Goal: Information Seeking & Learning: Learn about a topic

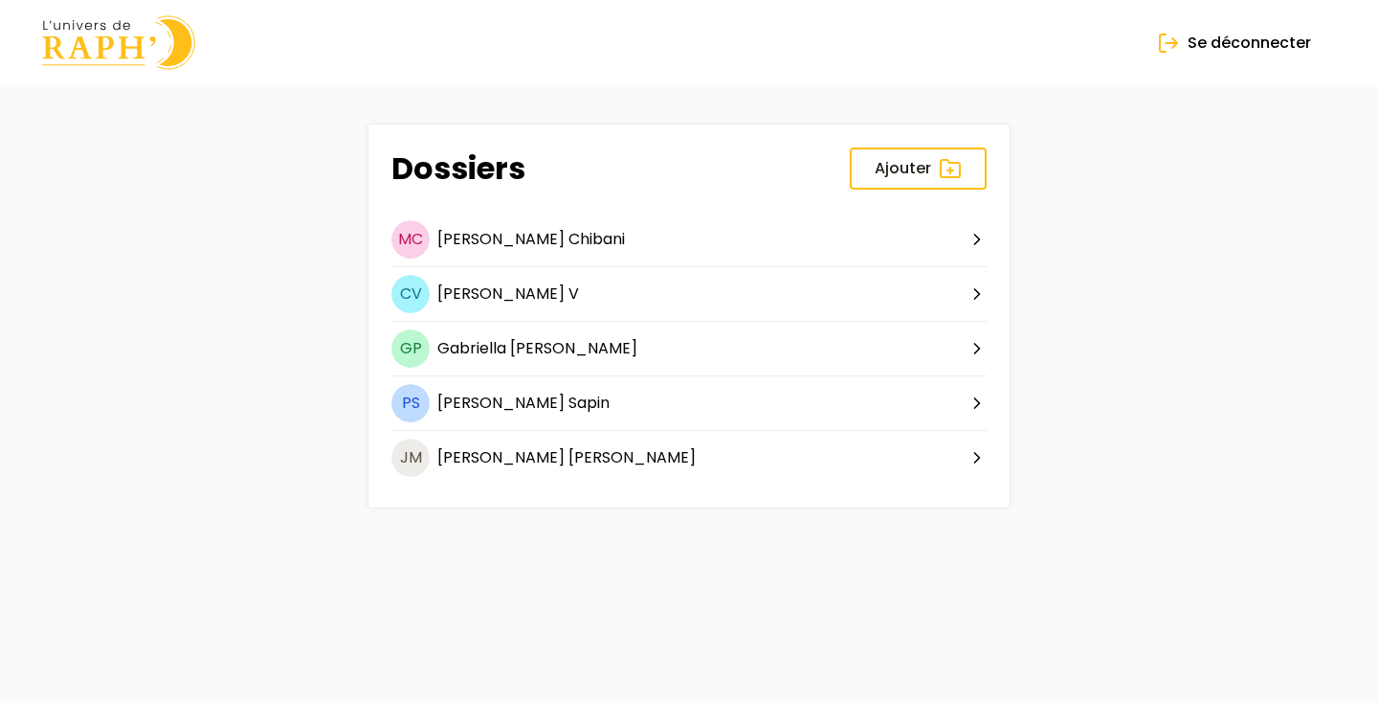
click at [160, 39] on img at bounding box center [118, 42] width 153 height 55
click at [117, 57] on img at bounding box center [118, 42] width 153 height 55
click at [117, 52] on img at bounding box center [118, 42] width 153 height 55
click at [133, 43] on img at bounding box center [118, 42] width 153 height 55
click at [569, 242] on span "Chibani" at bounding box center [597, 239] width 56 height 22
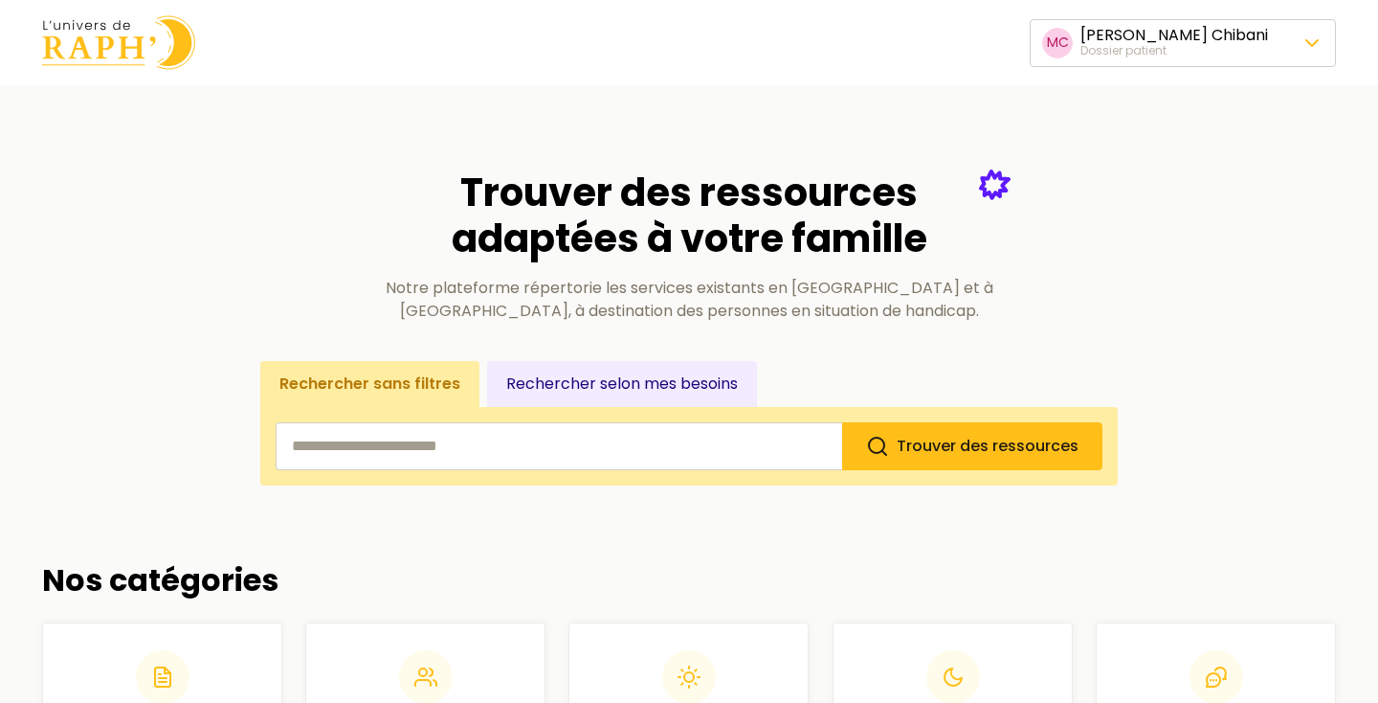
click at [1179, 169] on span "Changer de dossier patient" at bounding box center [1182, 172] width 214 height 23
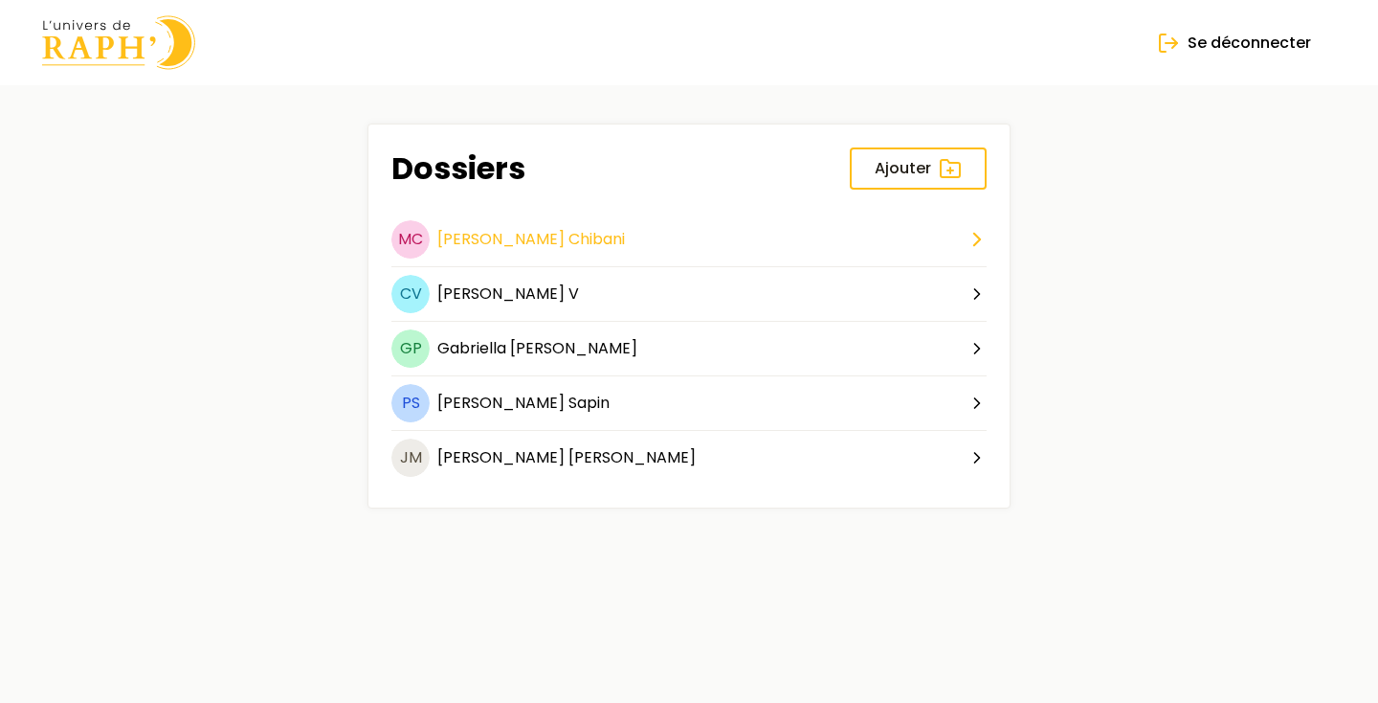
click at [569, 235] on span "Chibani" at bounding box center [597, 239] width 56 height 22
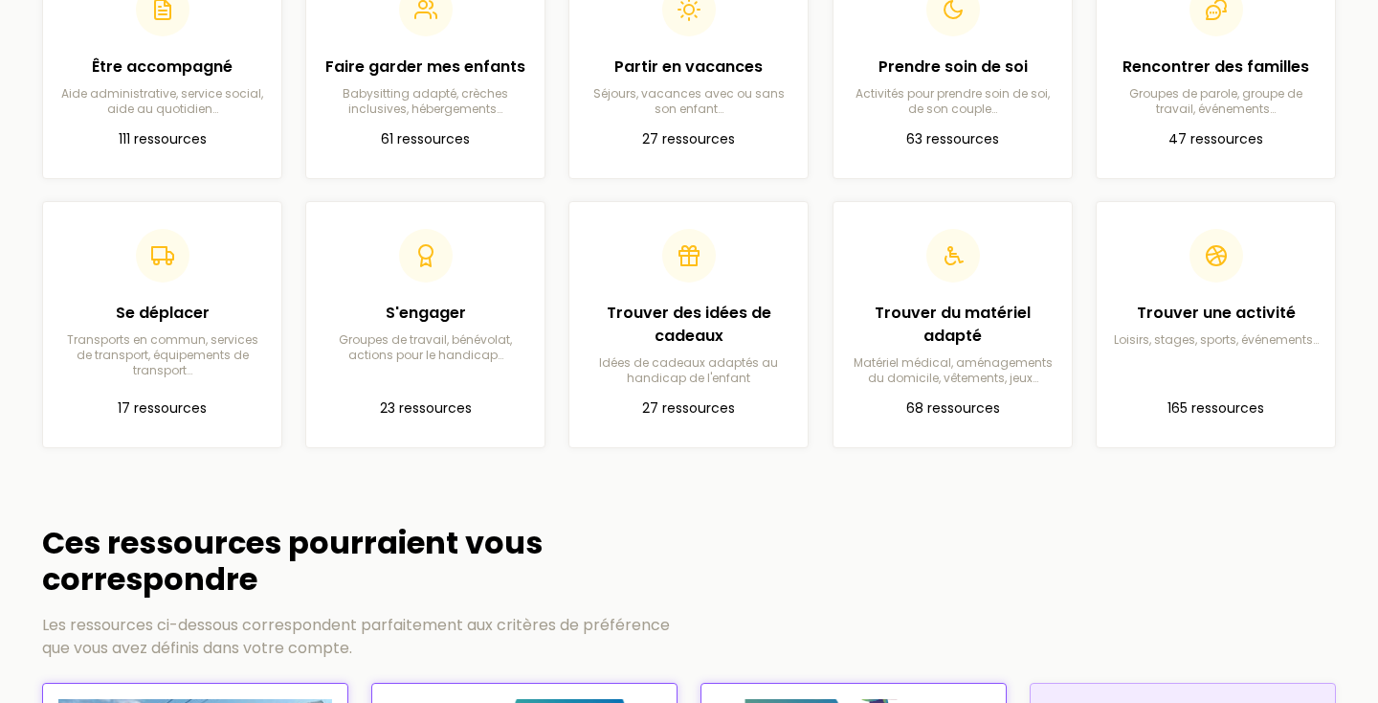
scroll to position [608, 0]
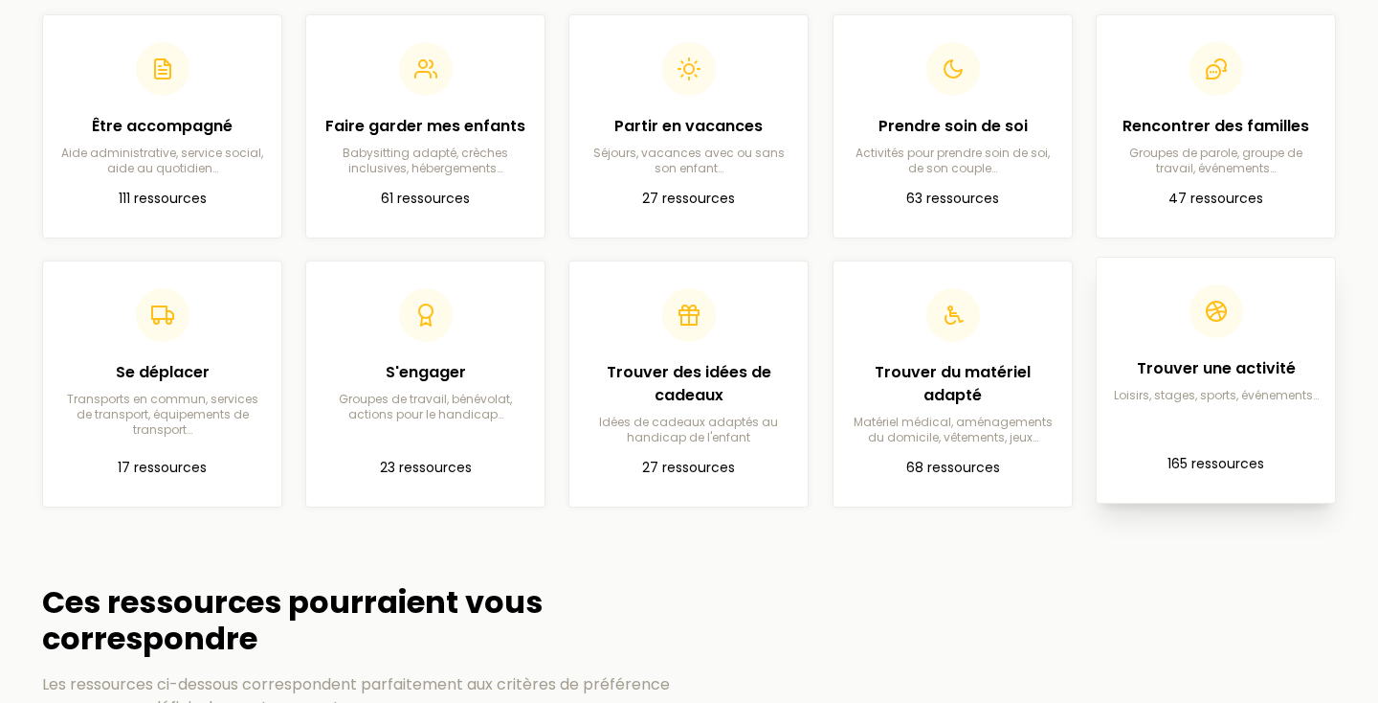
click at [1186, 400] on p "Loisirs, stages, sports, événements…" at bounding box center [1216, 395] width 208 height 15
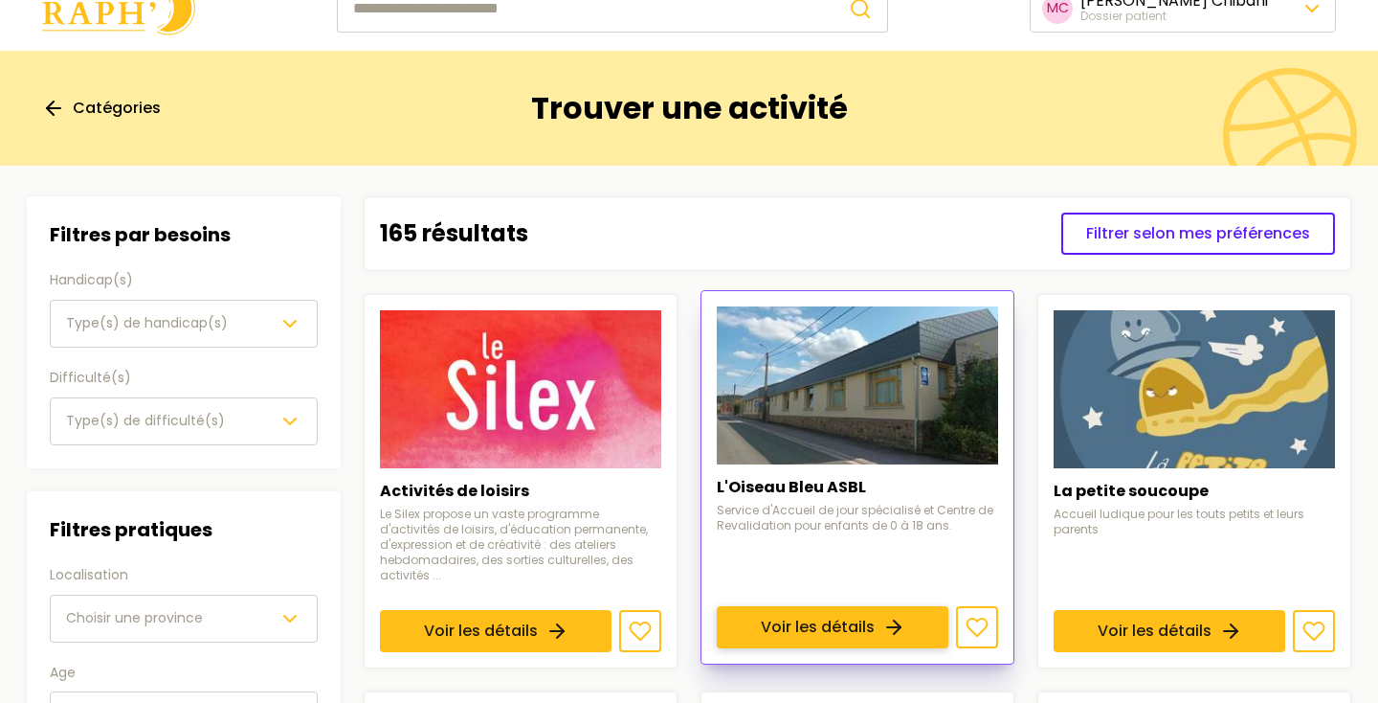
scroll to position [35, 0]
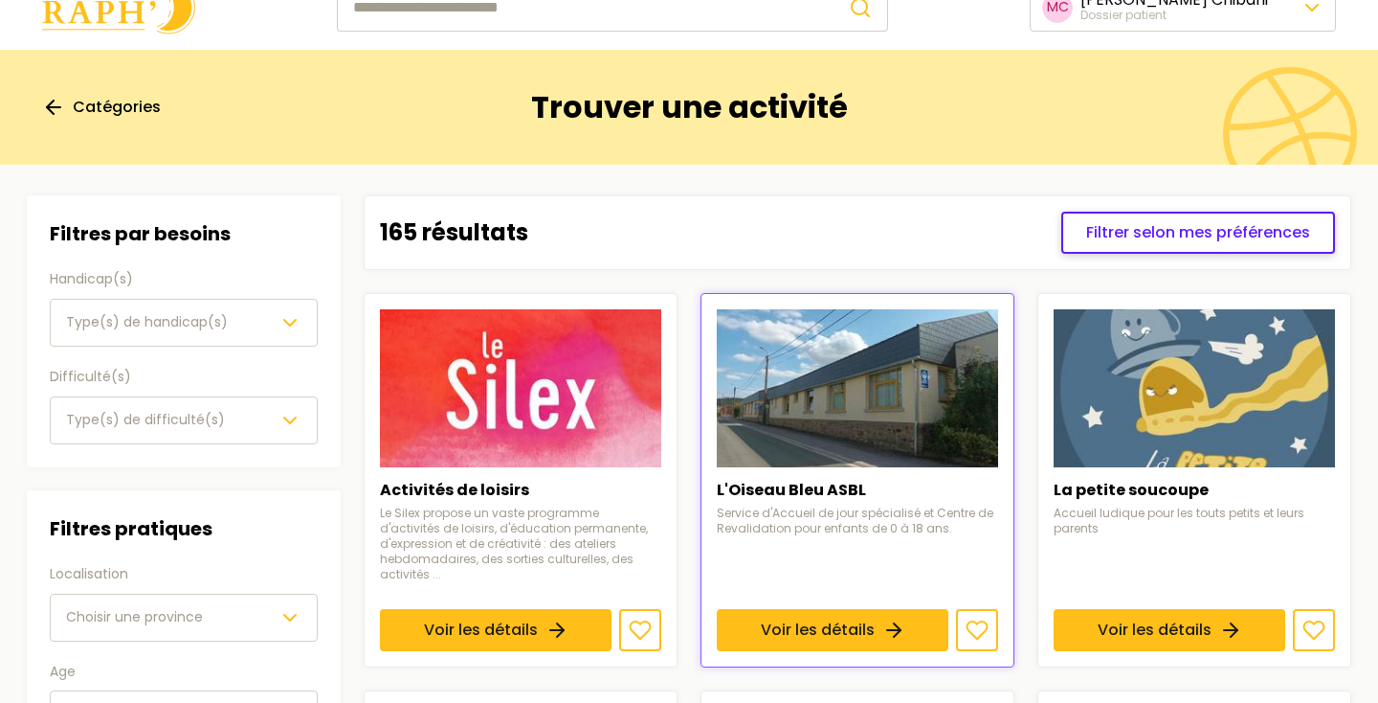
click at [1159, 235] on span "Filtrer selon mes préférences" at bounding box center [1199, 232] width 224 height 23
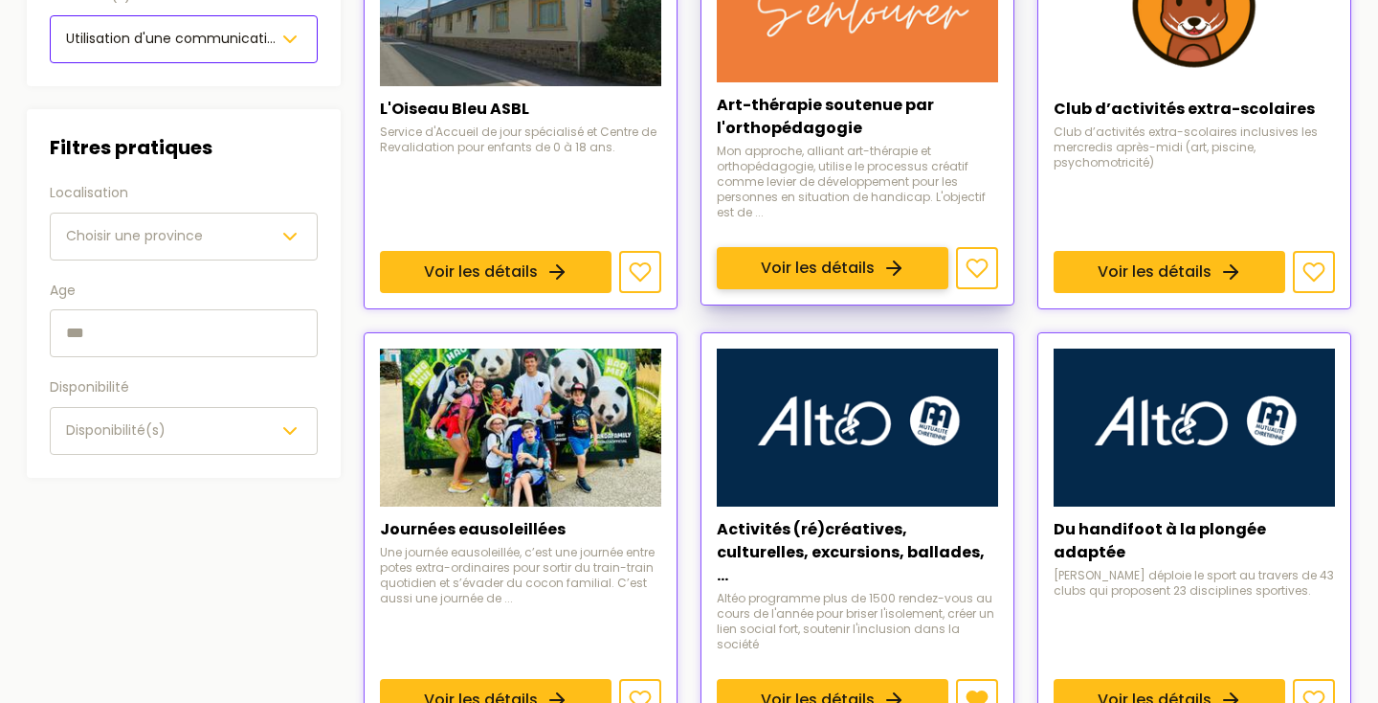
scroll to position [418, 0]
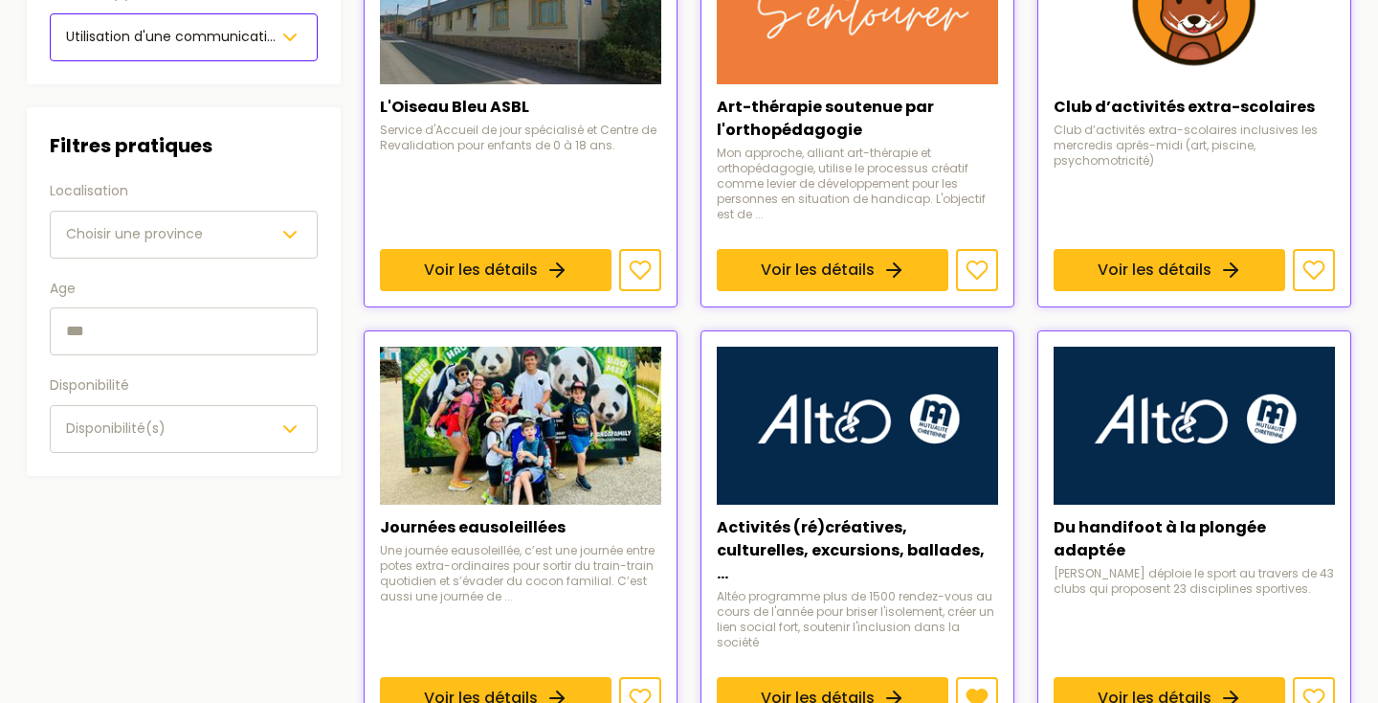
click at [295, 234] on icon "button" at bounding box center [290, 234] width 23 height 23
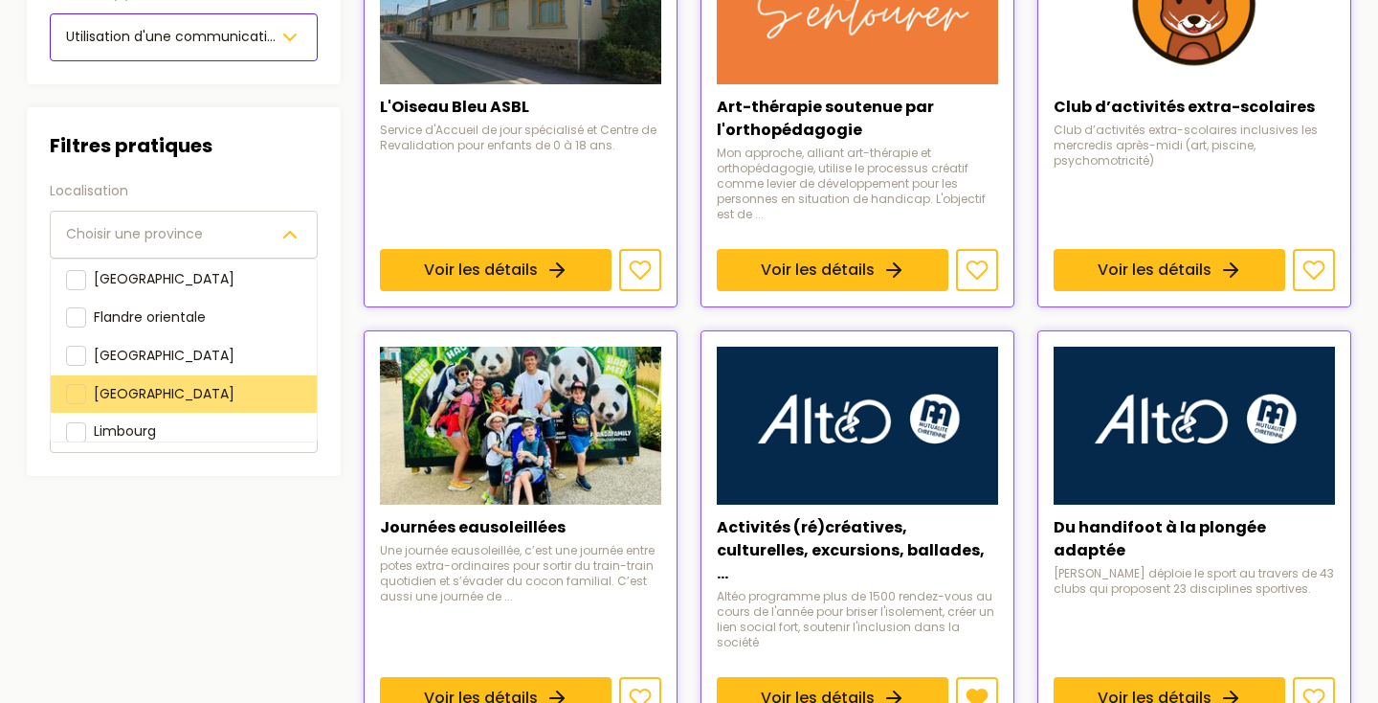
scroll to position [167, 0]
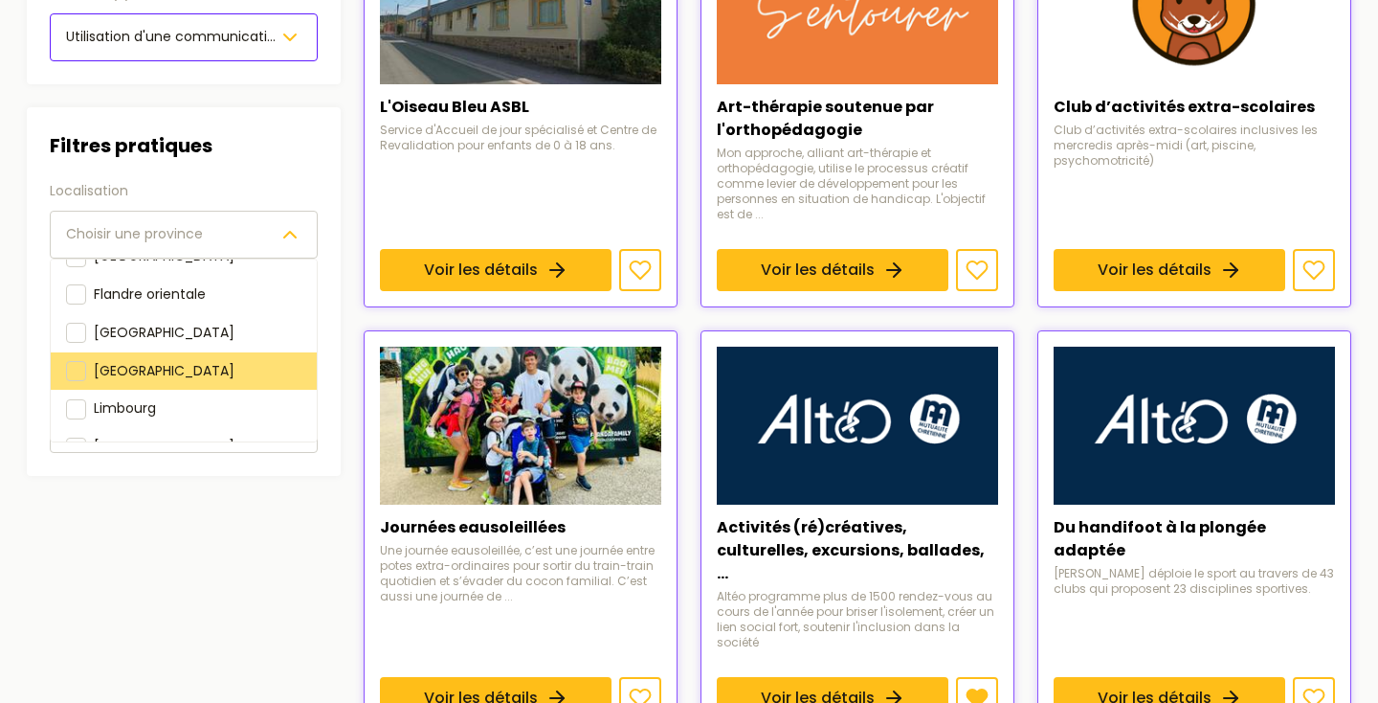
click at [290, 351] on div "[GEOGRAPHIC_DATA]" at bounding box center [184, 370] width 266 height 38
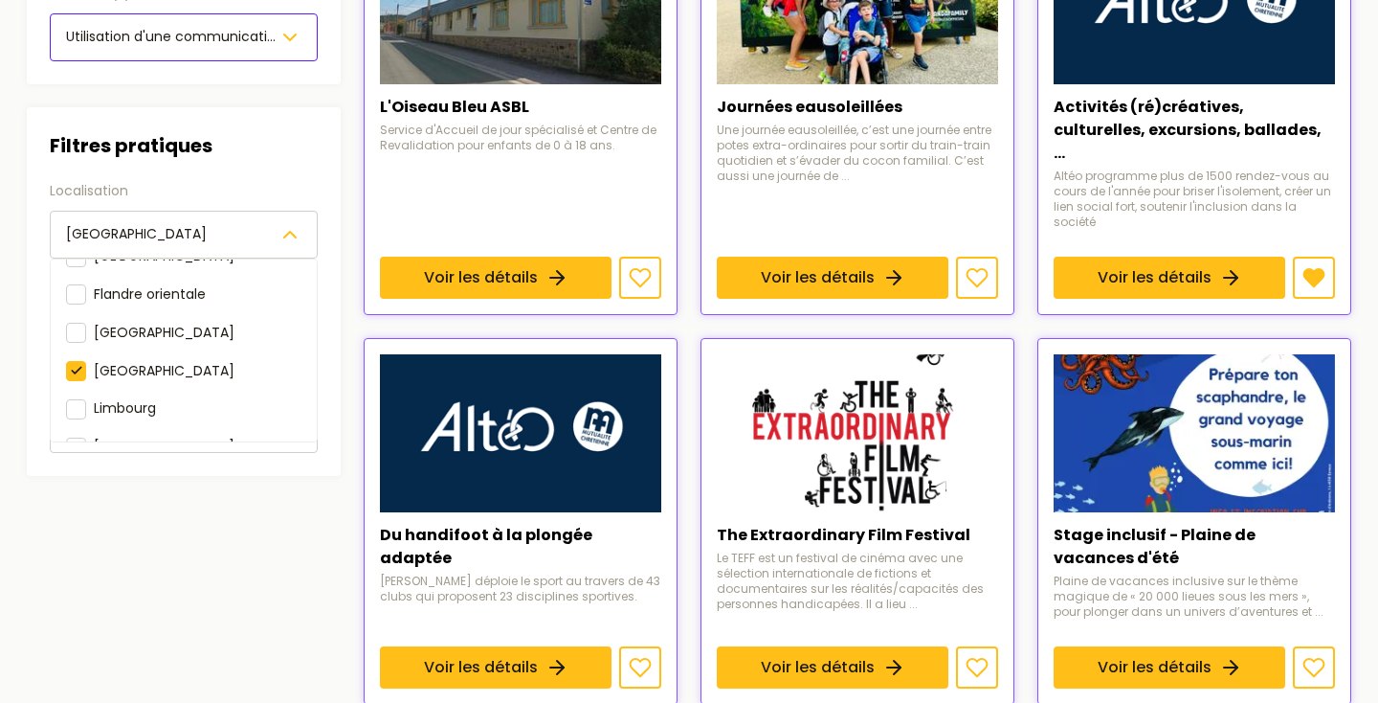
click at [348, 320] on section "Filtres Filtres par besoins Handicap(s) TSA (Autisme) Difficulté(s) Utilisation…" at bounding box center [688, 683] width 1355 height 1803
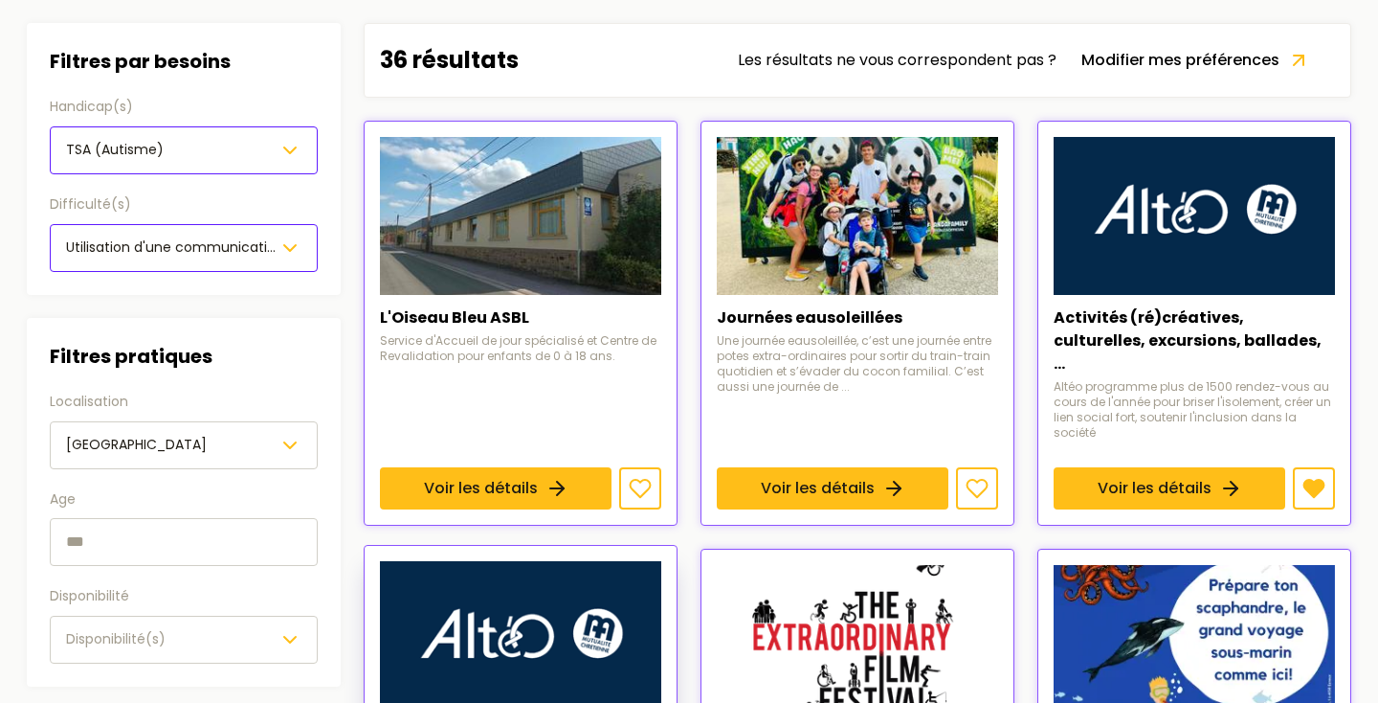
scroll to position [197, 0]
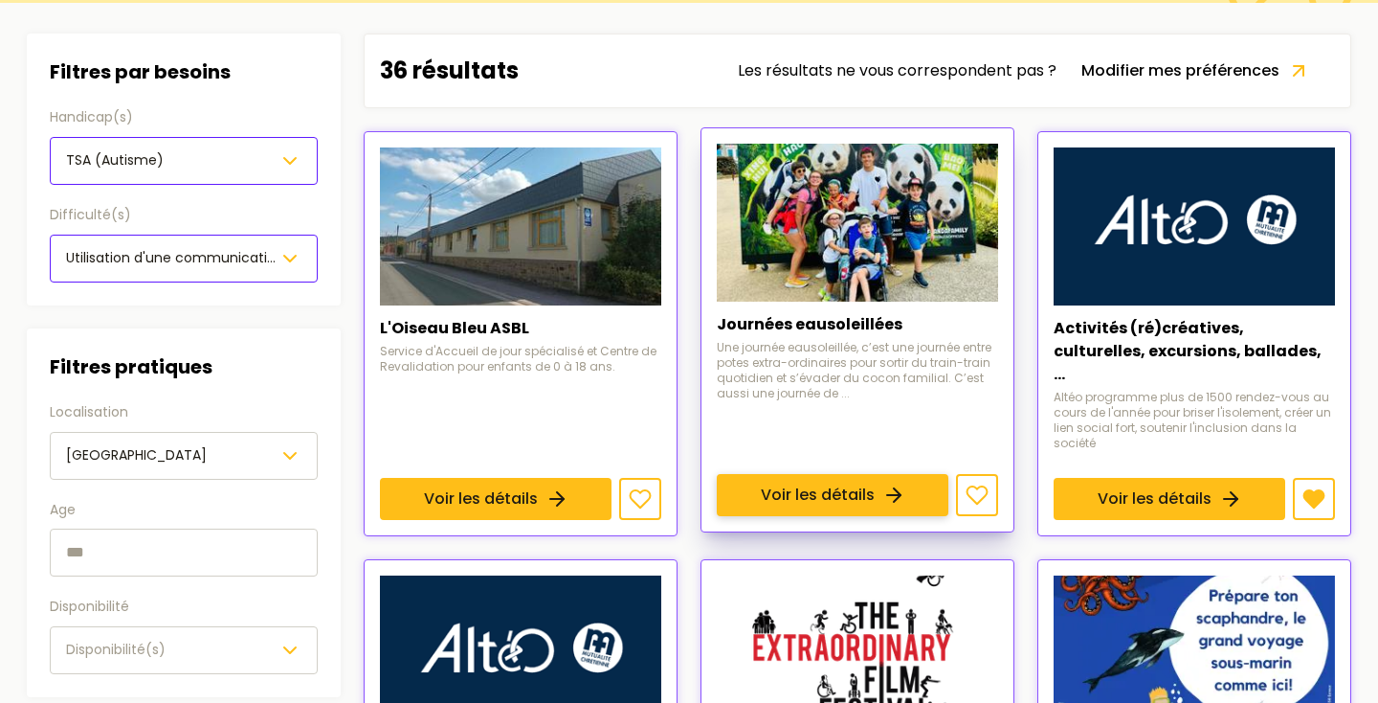
click at [787, 474] on link "Voir les détails" at bounding box center [833, 495] width 232 height 42
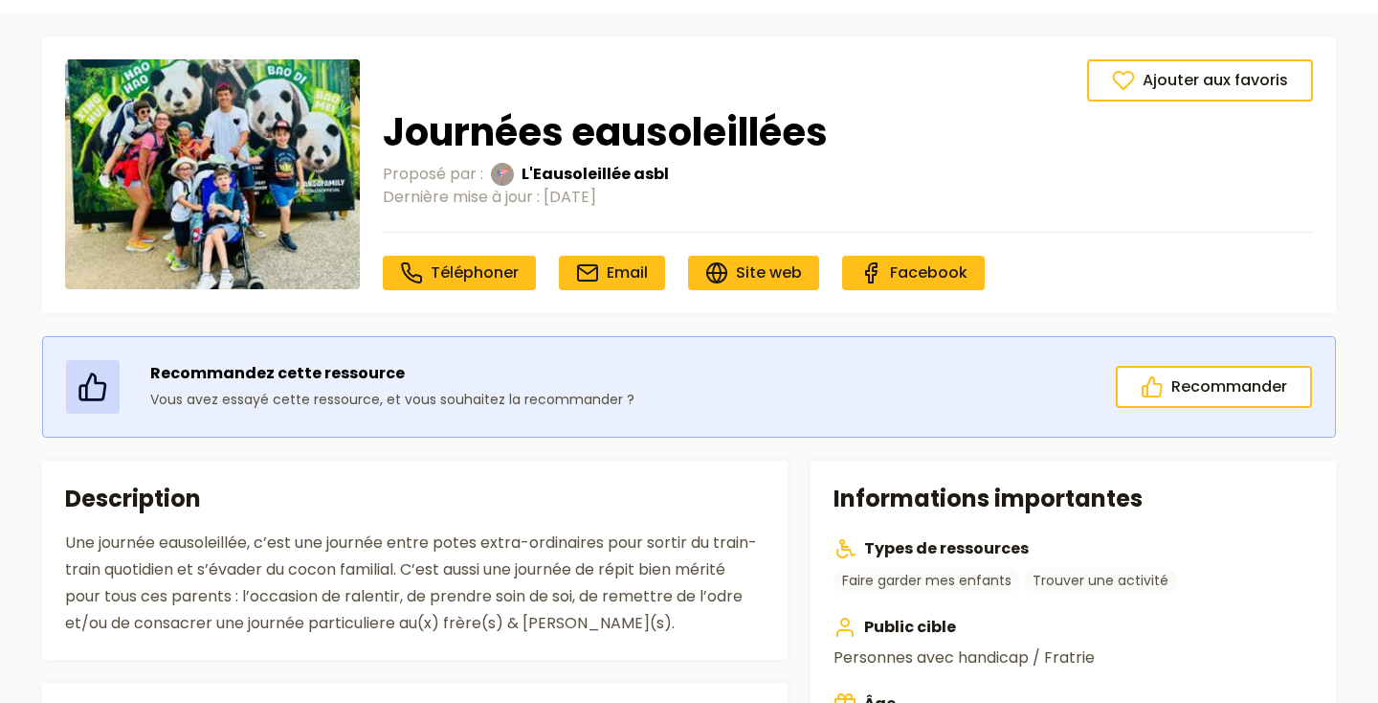
scroll to position [25, 0]
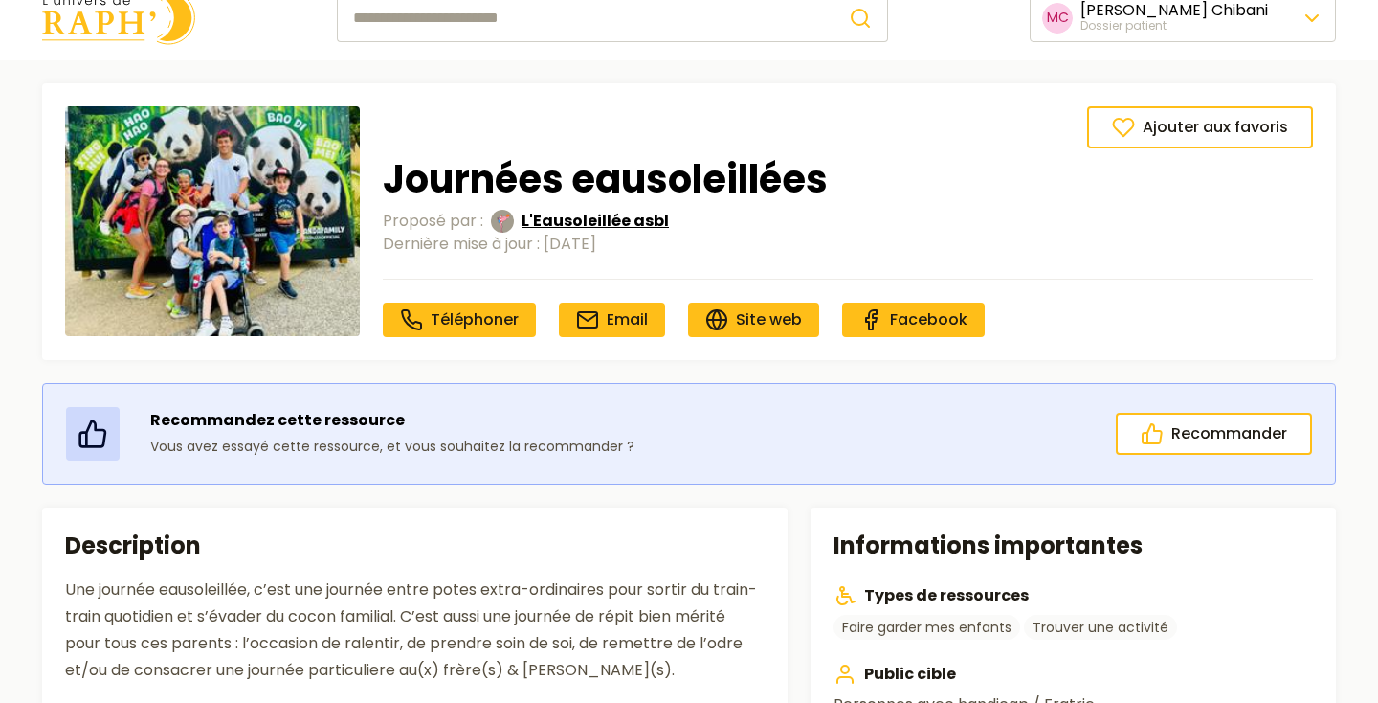
click at [547, 217] on span "L'Eausoleillée asbl" at bounding box center [595, 221] width 147 height 23
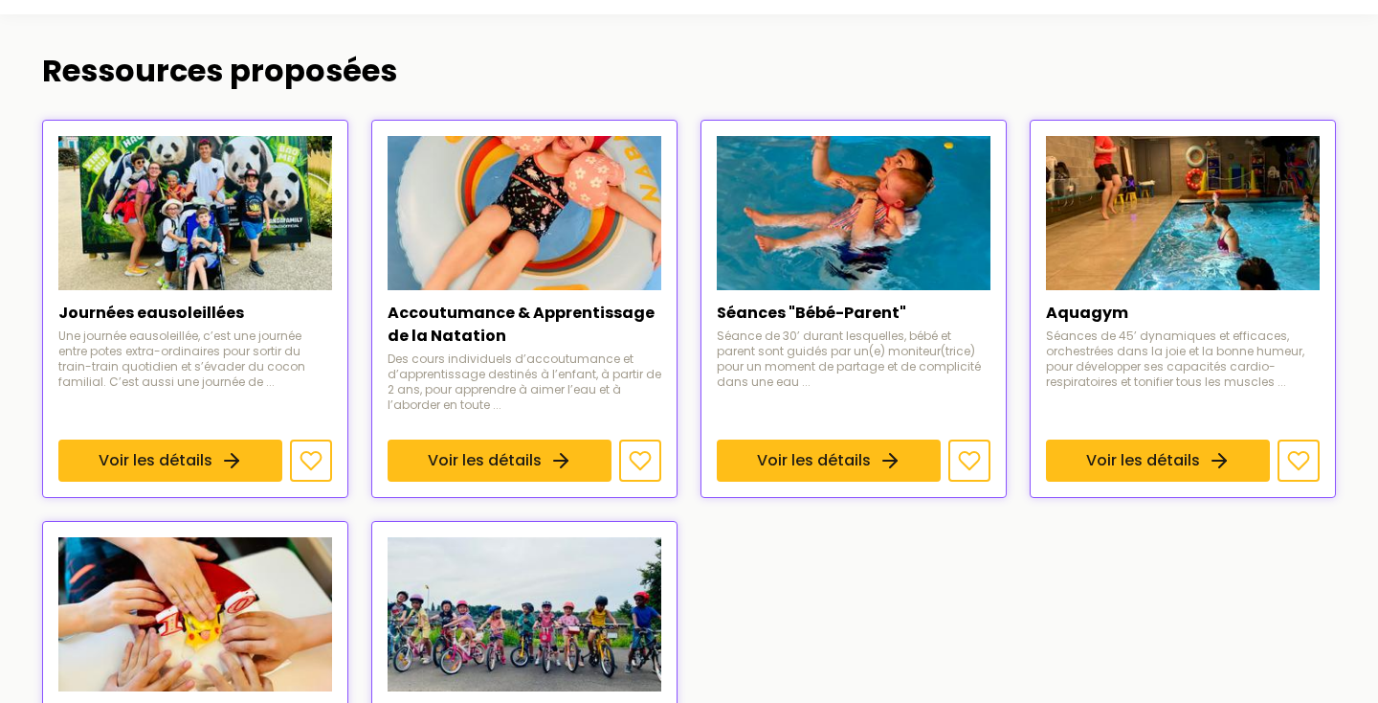
scroll to position [457, 0]
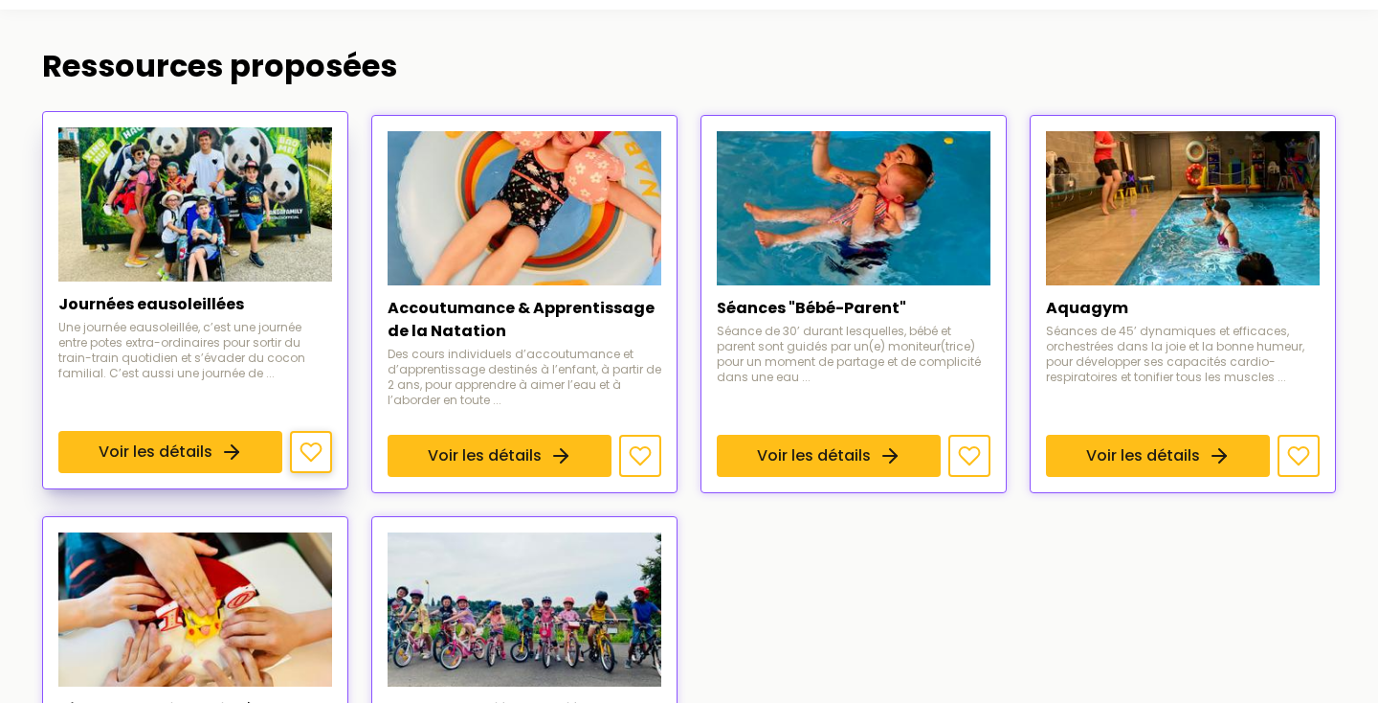
click at [315, 450] on icon at bounding box center [311, 451] width 23 height 23
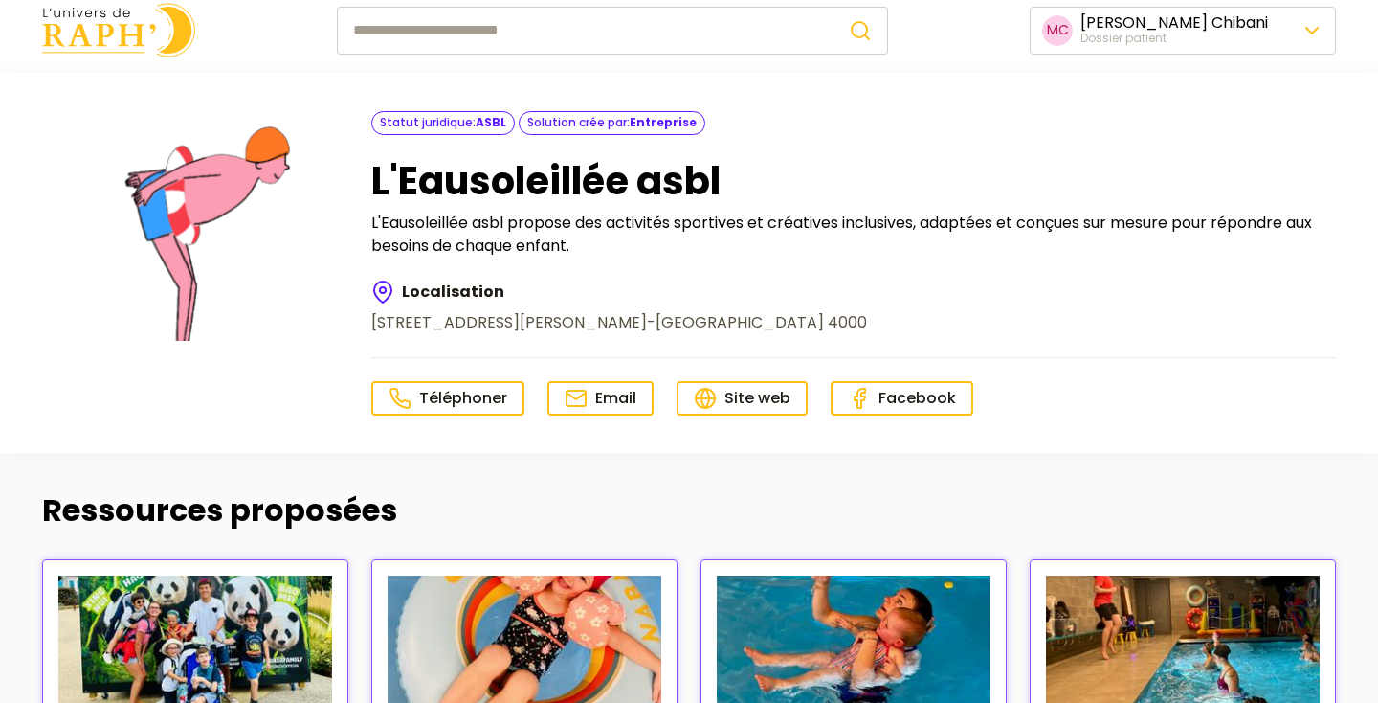
scroll to position [0, 0]
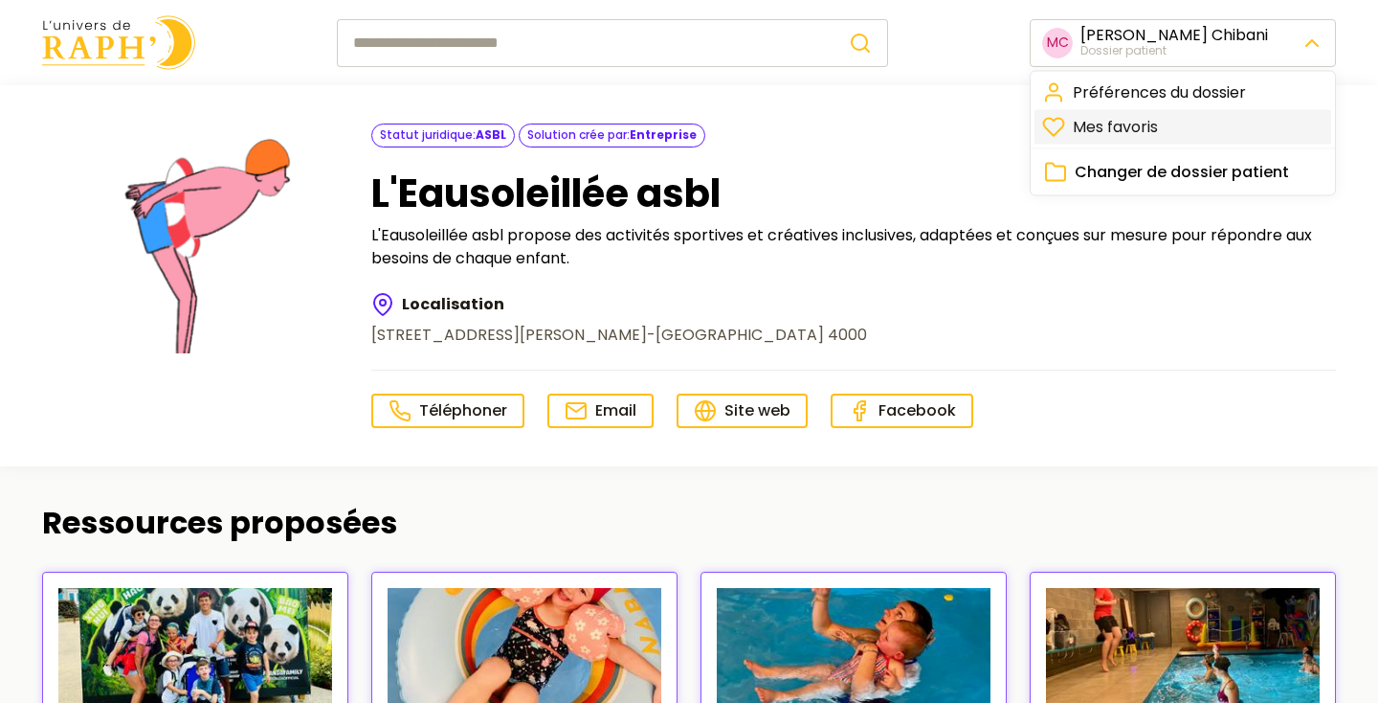
click at [1110, 131] on link "Mes favoris" at bounding box center [1183, 127] width 297 height 34
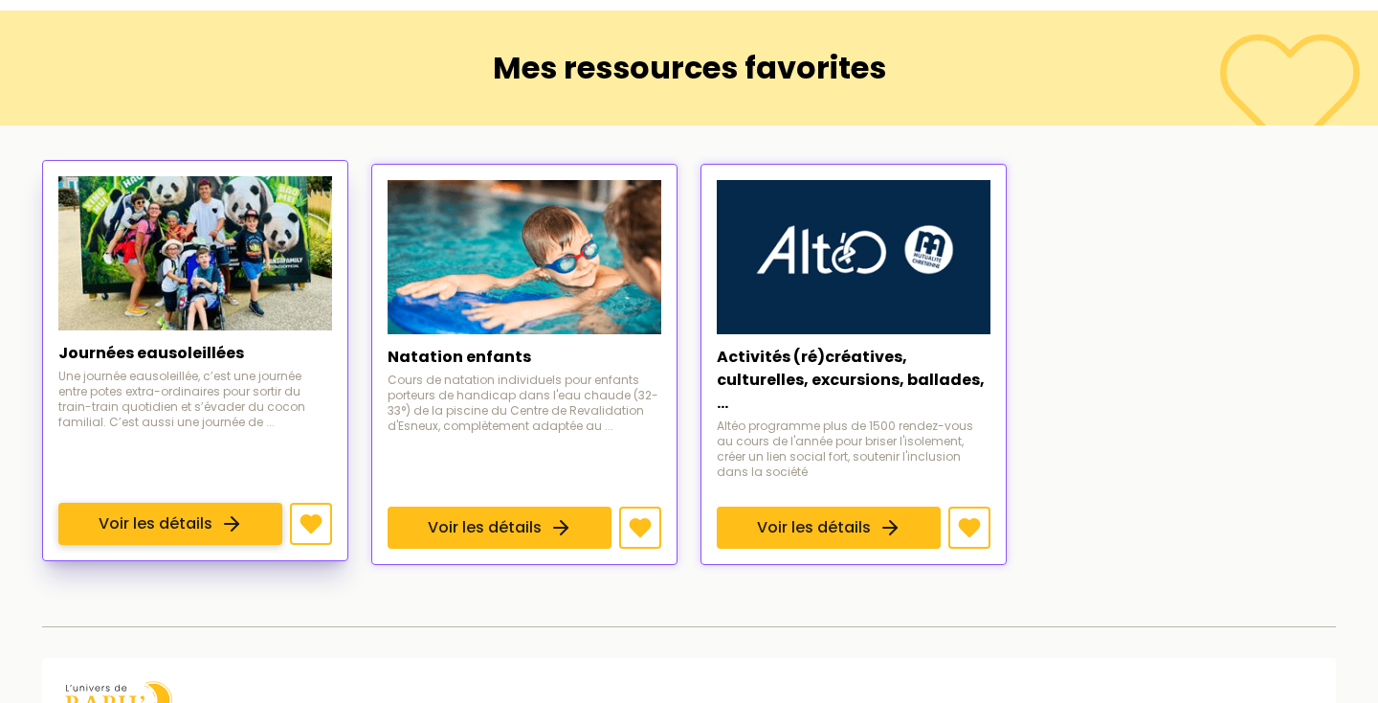
scroll to position [77, 0]
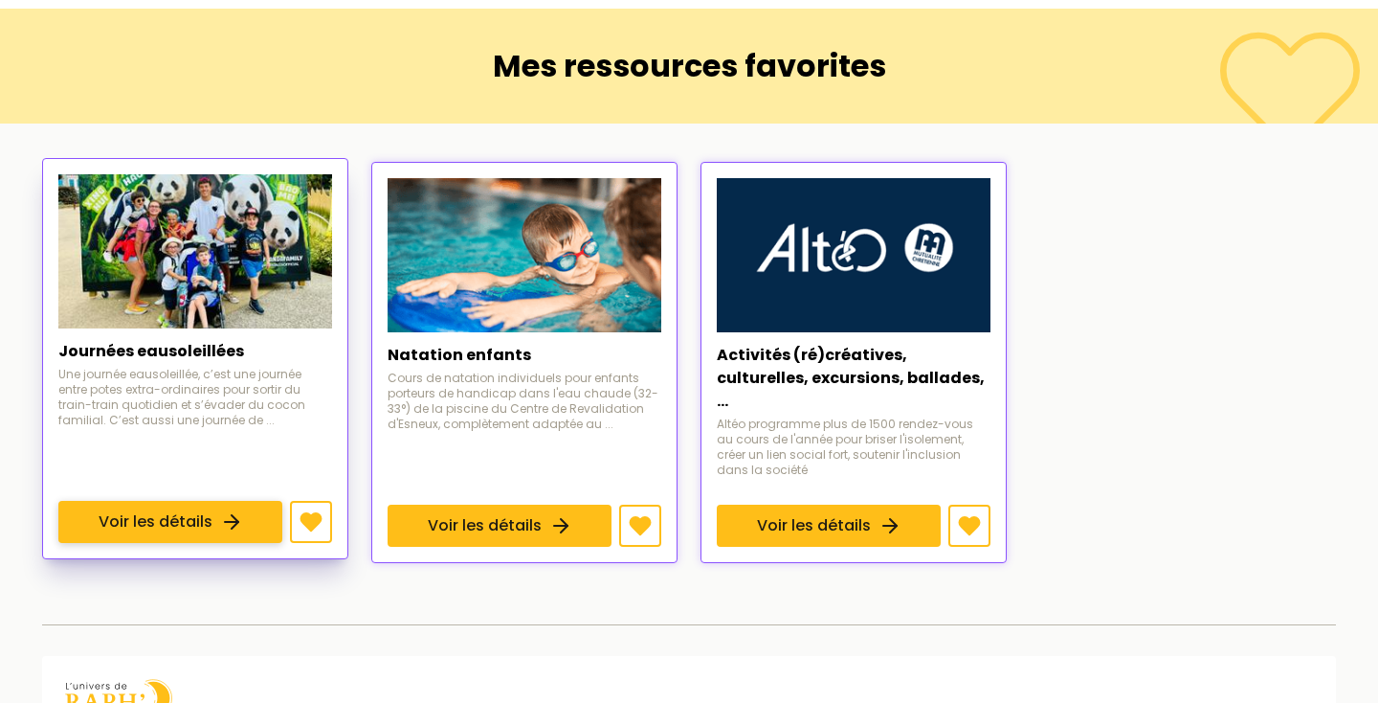
click at [228, 501] on link "Voir les détails" at bounding box center [170, 522] width 224 height 42
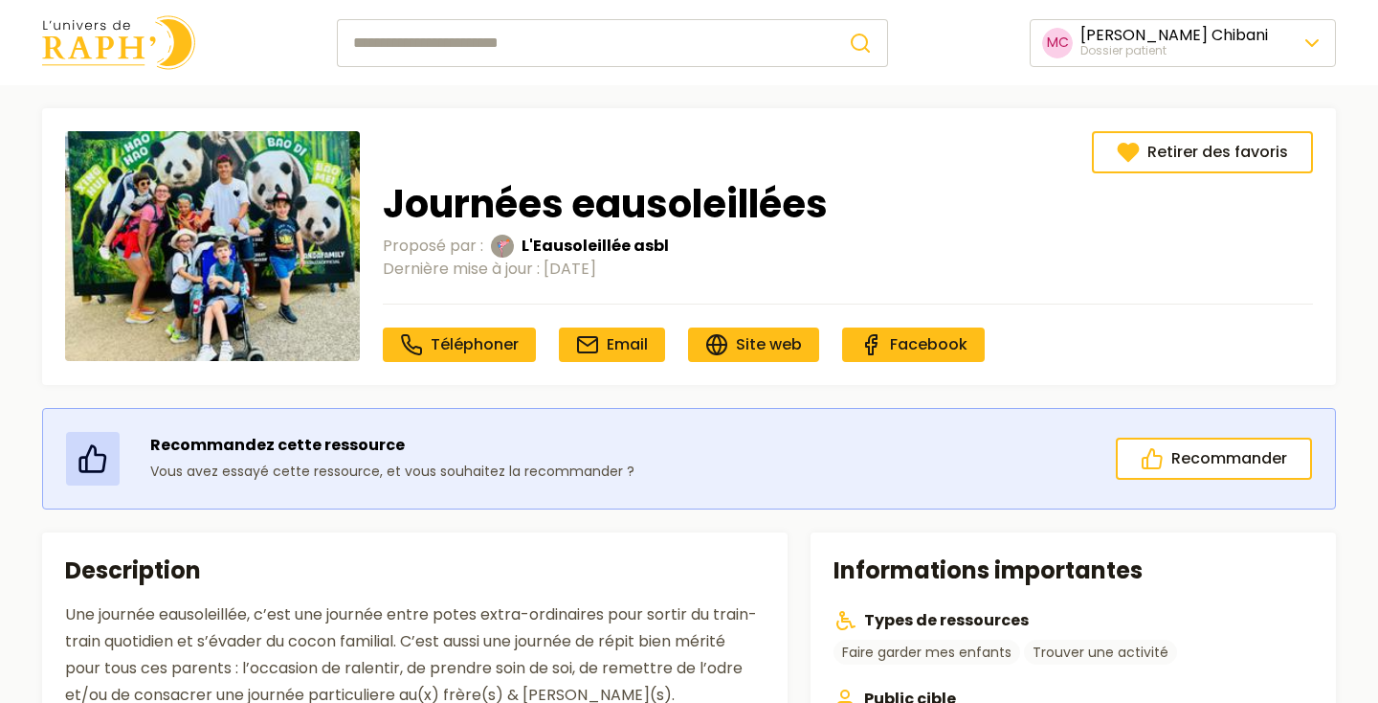
click at [401, 41] on input "search" at bounding box center [585, 43] width 497 height 48
type input "***"
click at [834, 19] on button "submit" at bounding box center [861, 43] width 55 height 48
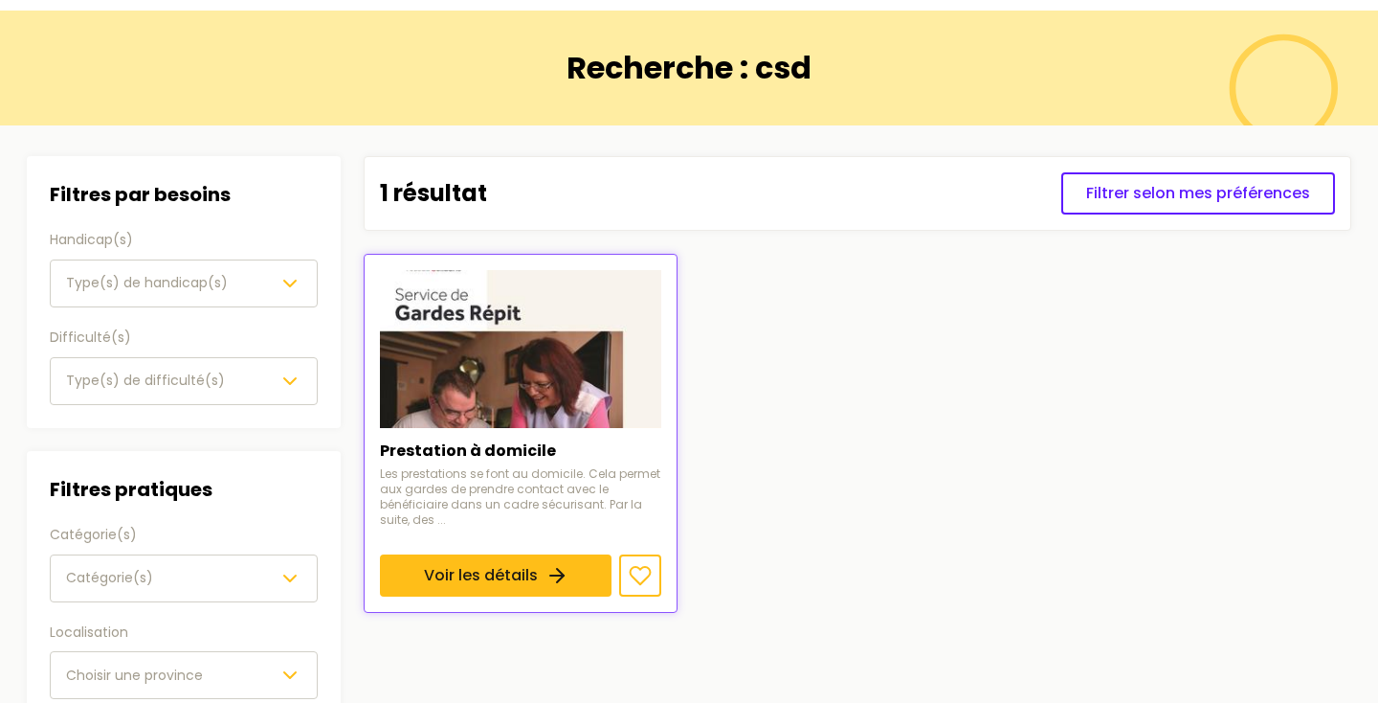
scroll to position [100, 0]
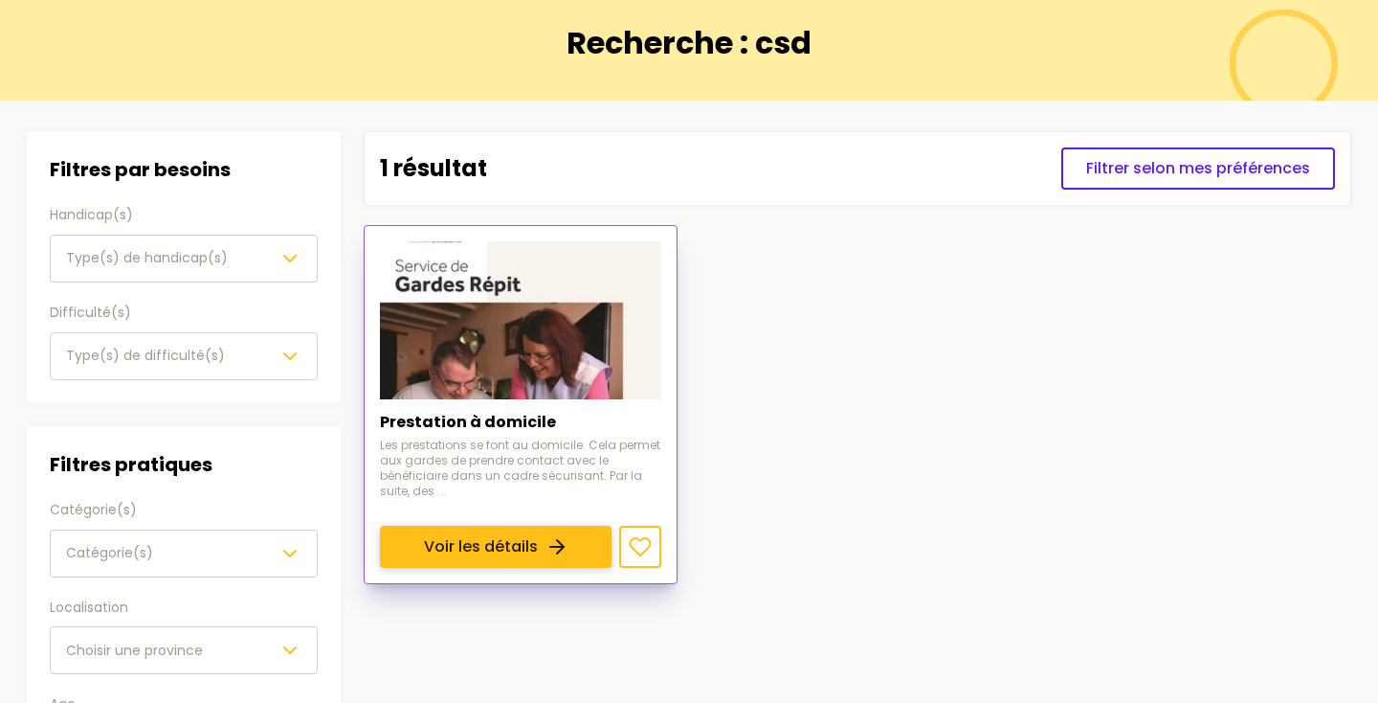
click at [516, 526] on link "Voir les détails" at bounding box center [496, 547] width 232 height 42
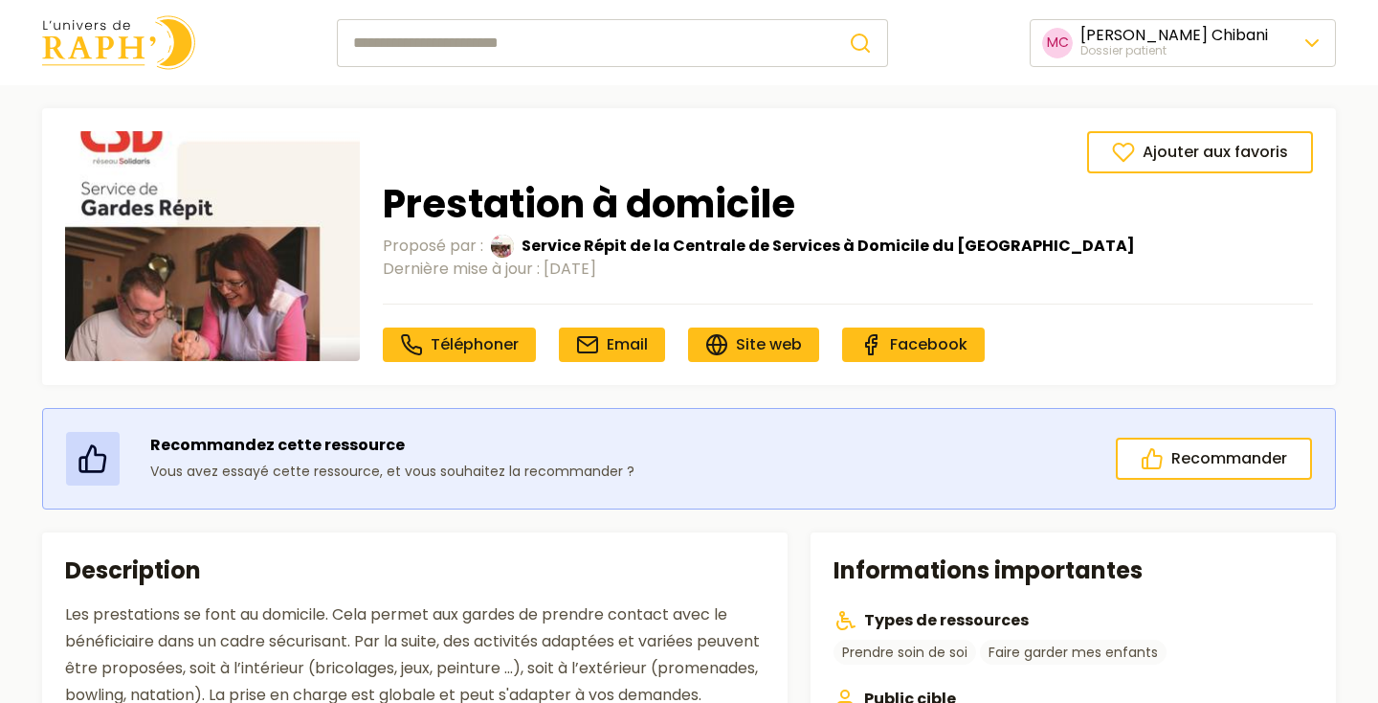
click at [136, 43] on img at bounding box center [118, 42] width 153 height 55
